Goal: Task Accomplishment & Management: Manage account settings

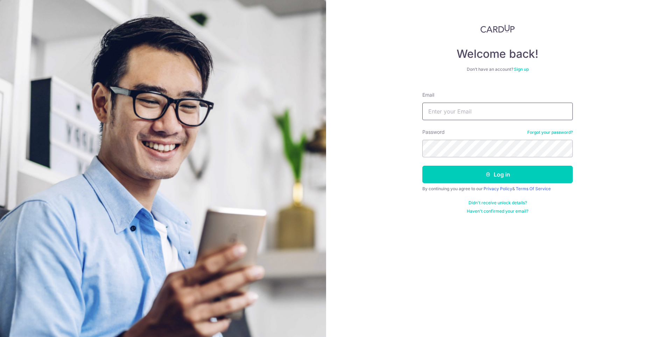
click at [447, 113] on input "Email" at bounding box center [497, 111] width 150 height 17
type input "[PERSON_NAME][EMAIL_ADDRESS][DOMAIN_NAME]"
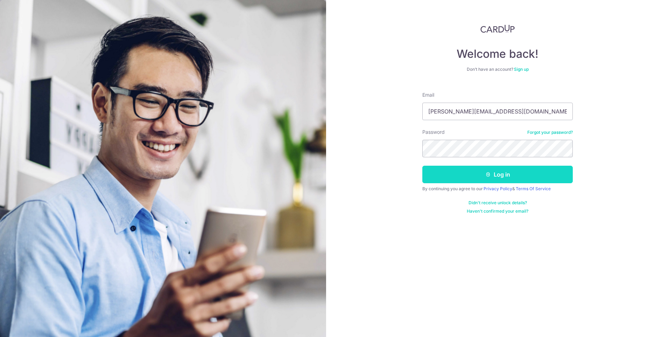
click at [503, 175] on button "Log in" at bounding box center [497, 173] width 150 height 17
